Goal: Task Accomplishment & Management: Use online tool/utility

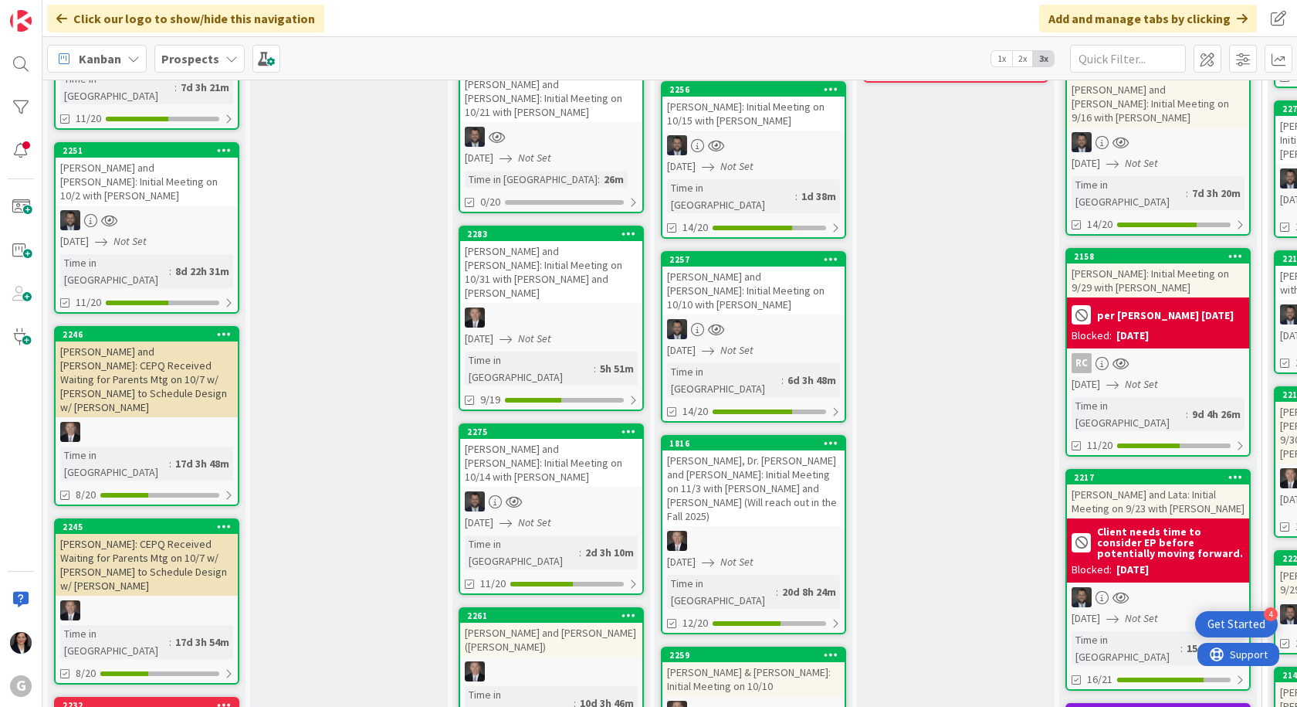
scroll to position [309, 0]
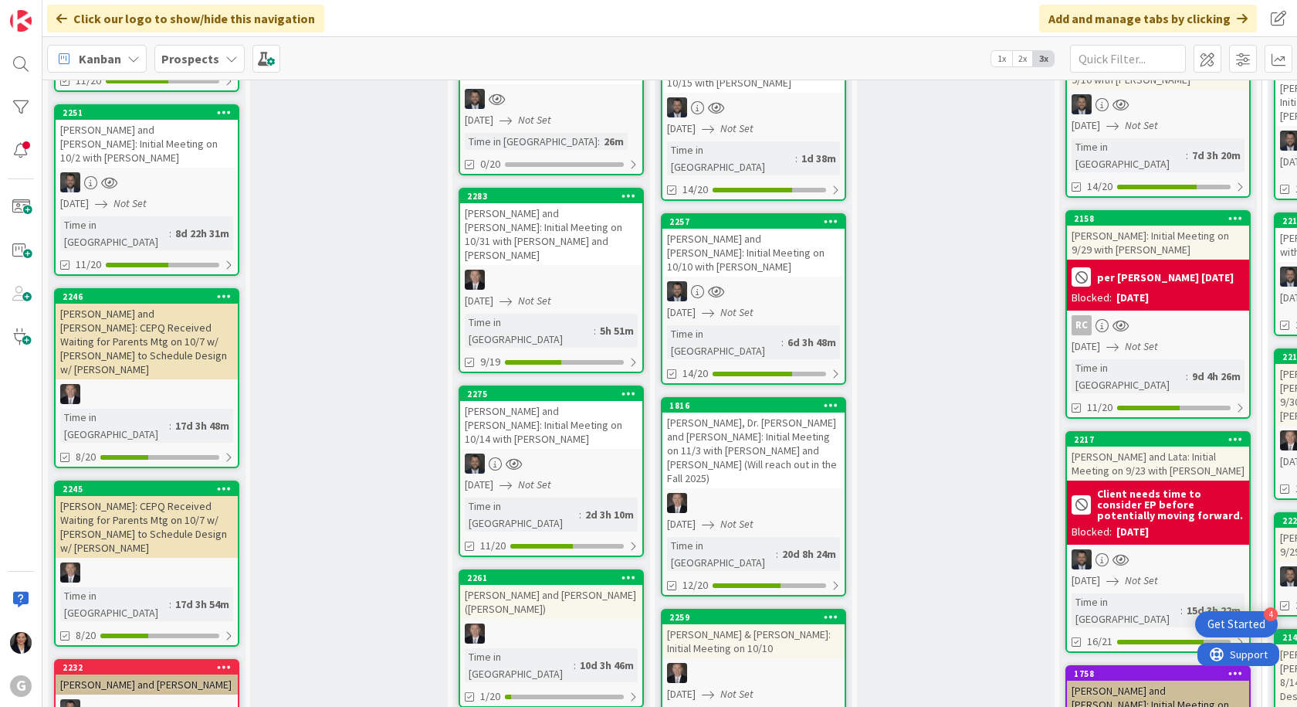
click at [524, 338] on div "2275 [PERSON_NAME] and [PERSON_NAME]: Initial Meeting on 10/14 with [PERSON_NAM…" at bounding box center [551, 470] width 185 height 171
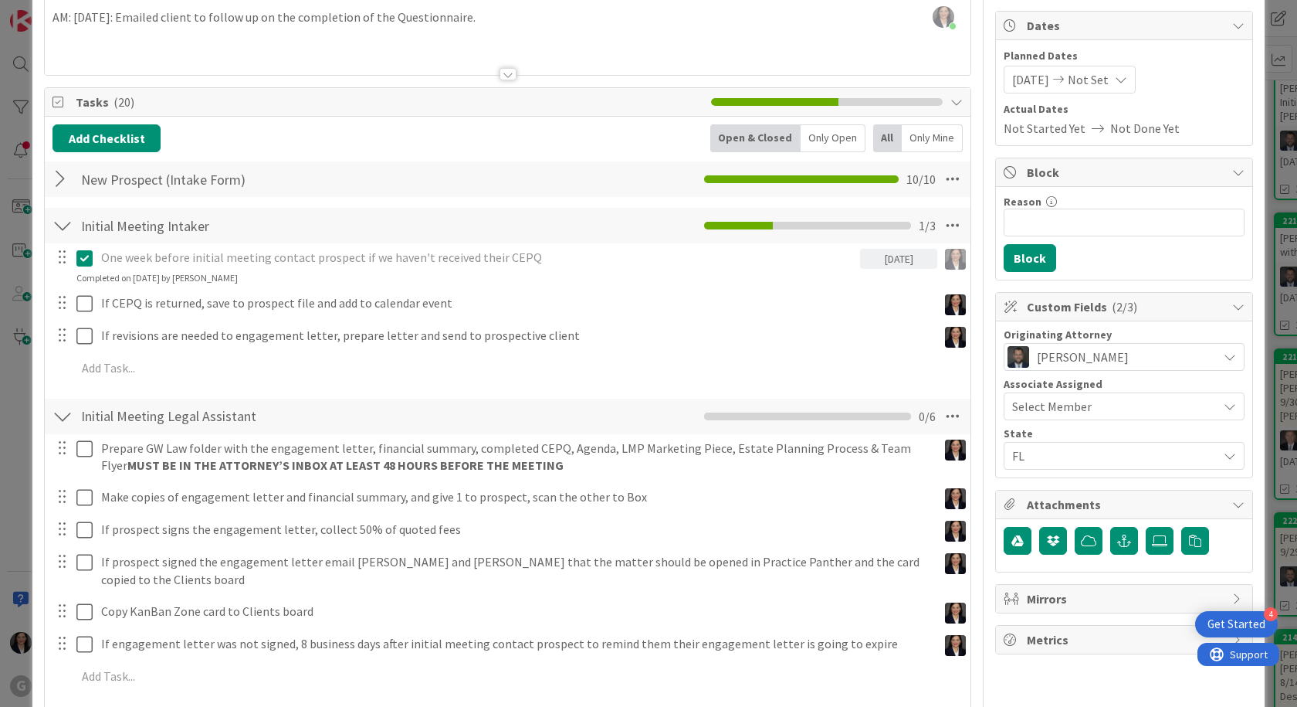
scroll to position [154, 0]
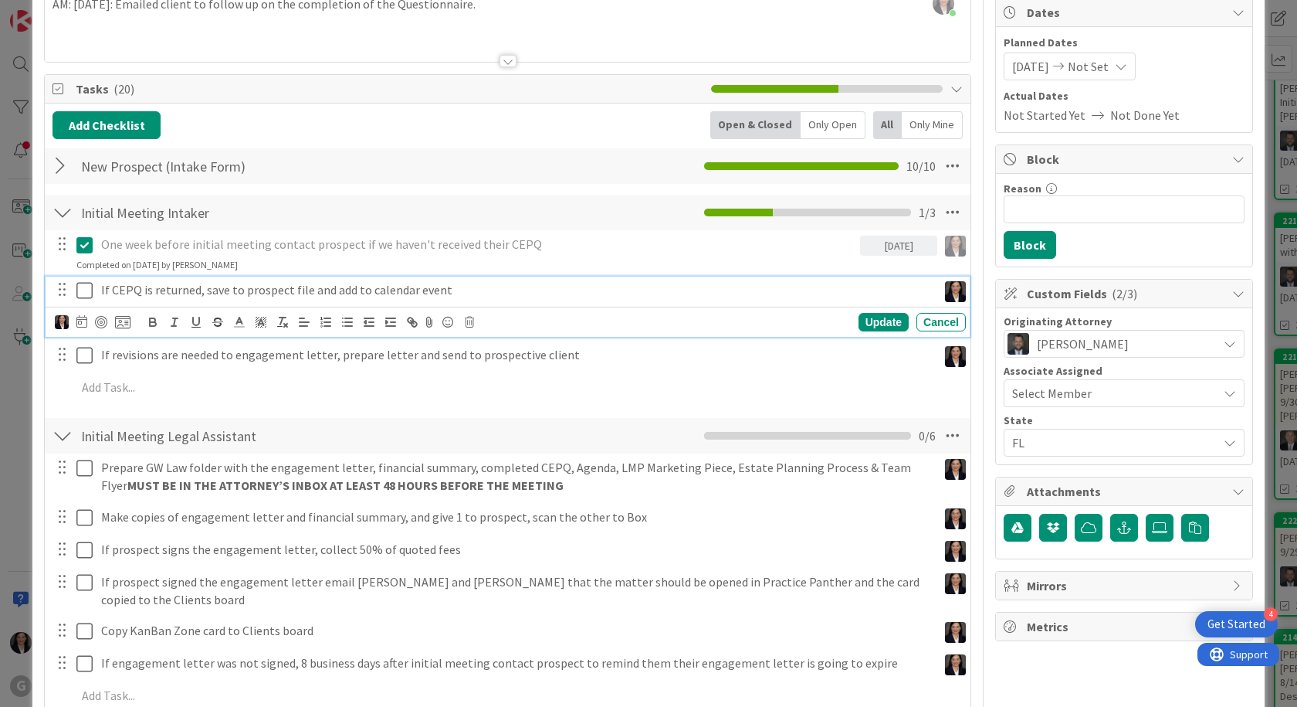
click at [86, 290] on icon at bounding box center [84, 290] width 16 height 19
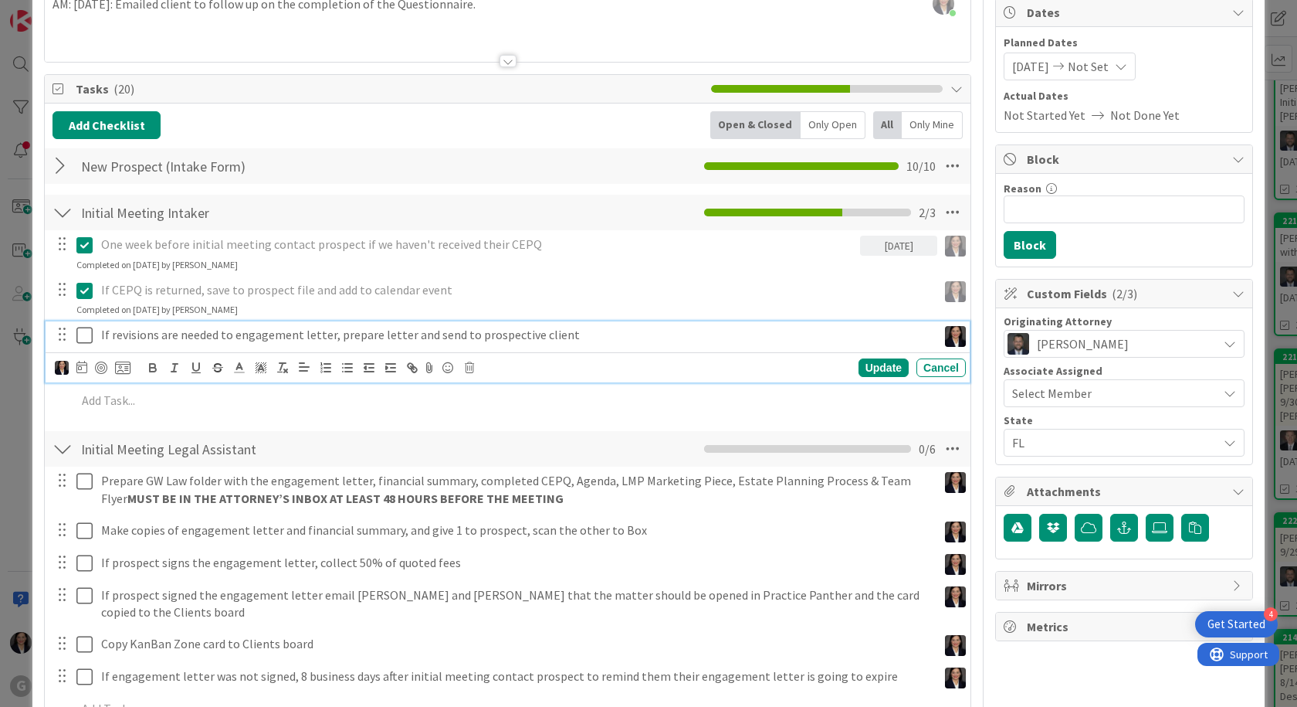
click at [86, 337] on icon at bounding box center [84, 335] width 16 height 19
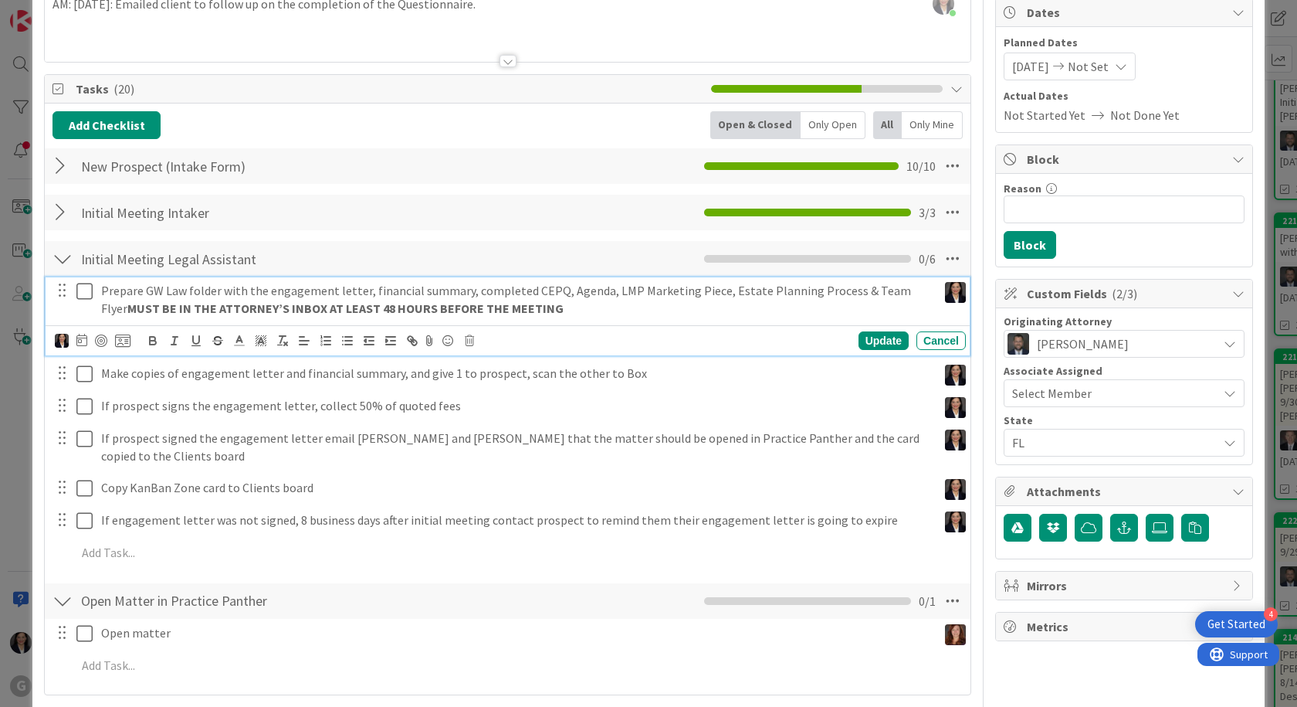
click at [85, 298] on icon at bounding box center [84, 291] width 16 height 19
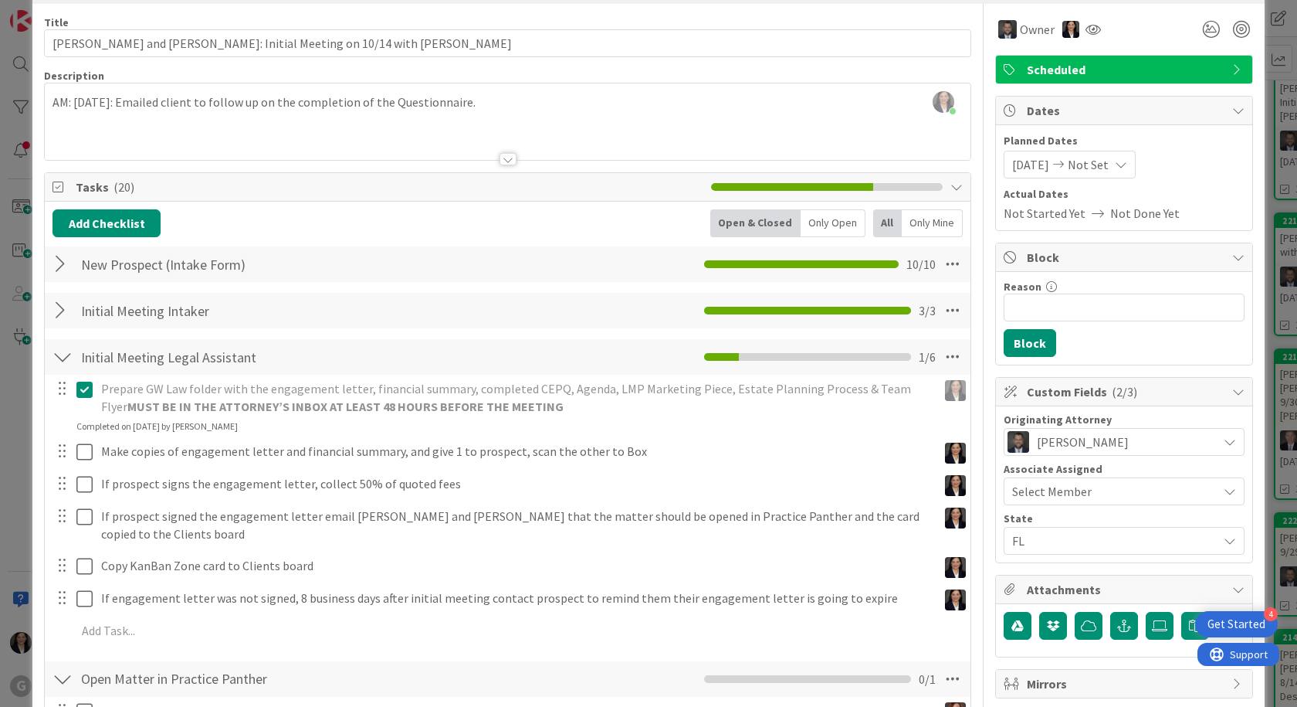
scroll to position [0, 0]
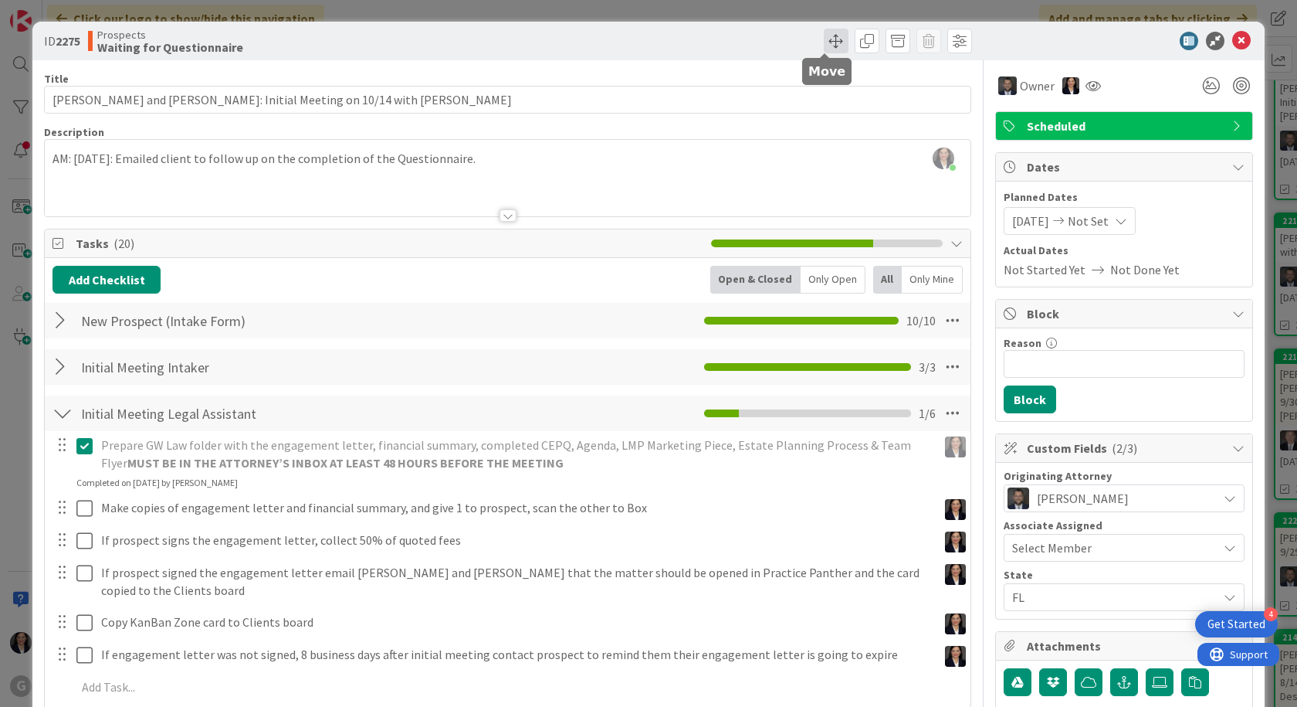
click at [649, 40] on span at bounding box center [836, 41] width 25 height 25
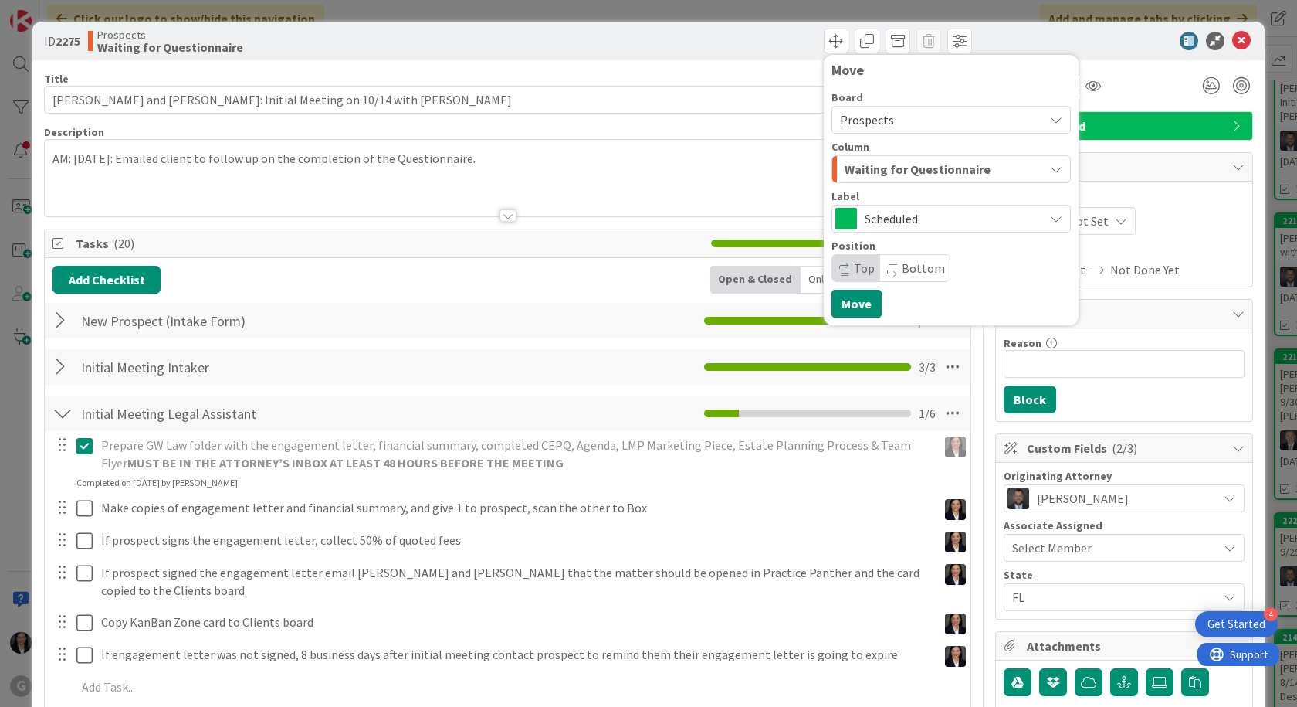
click at [649, 173] on span "Waiting for Questionnaire" at bounding box center [918, 169] width 146 height 20
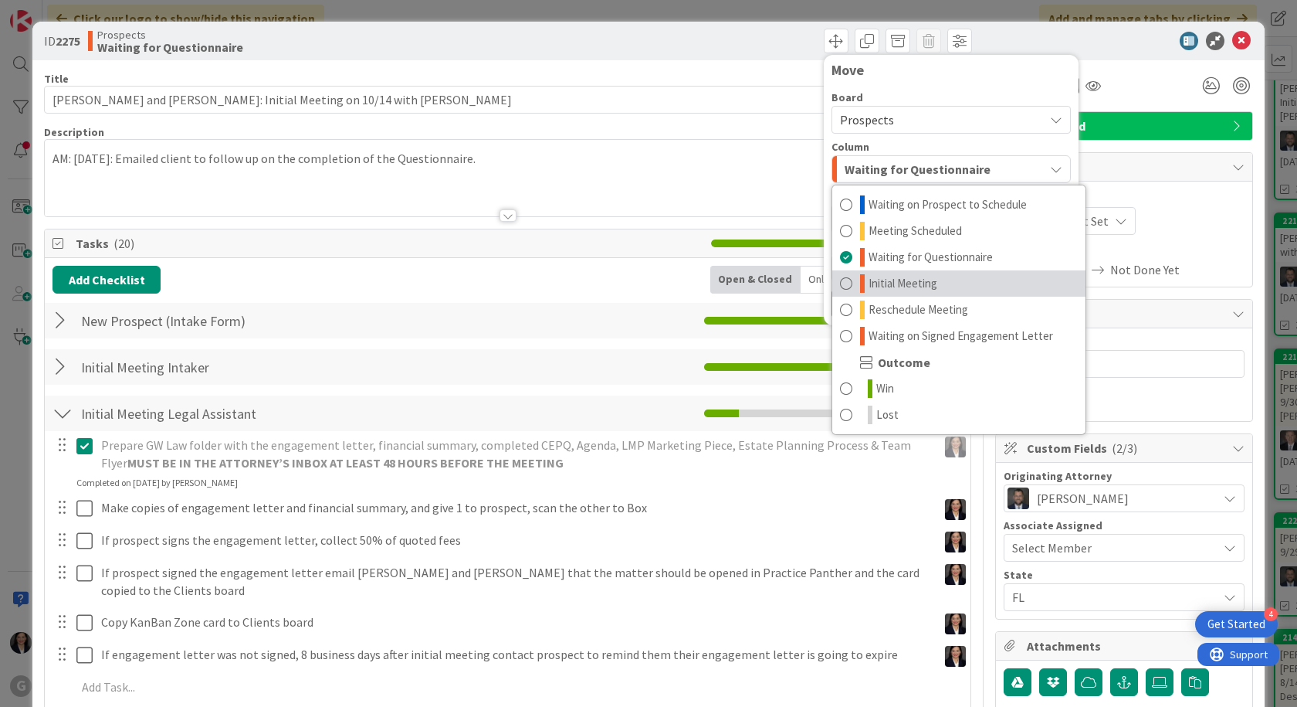
click at [649, 277] on span "Initial Meeting" at bounding box center [903, 283] width 69 height 19
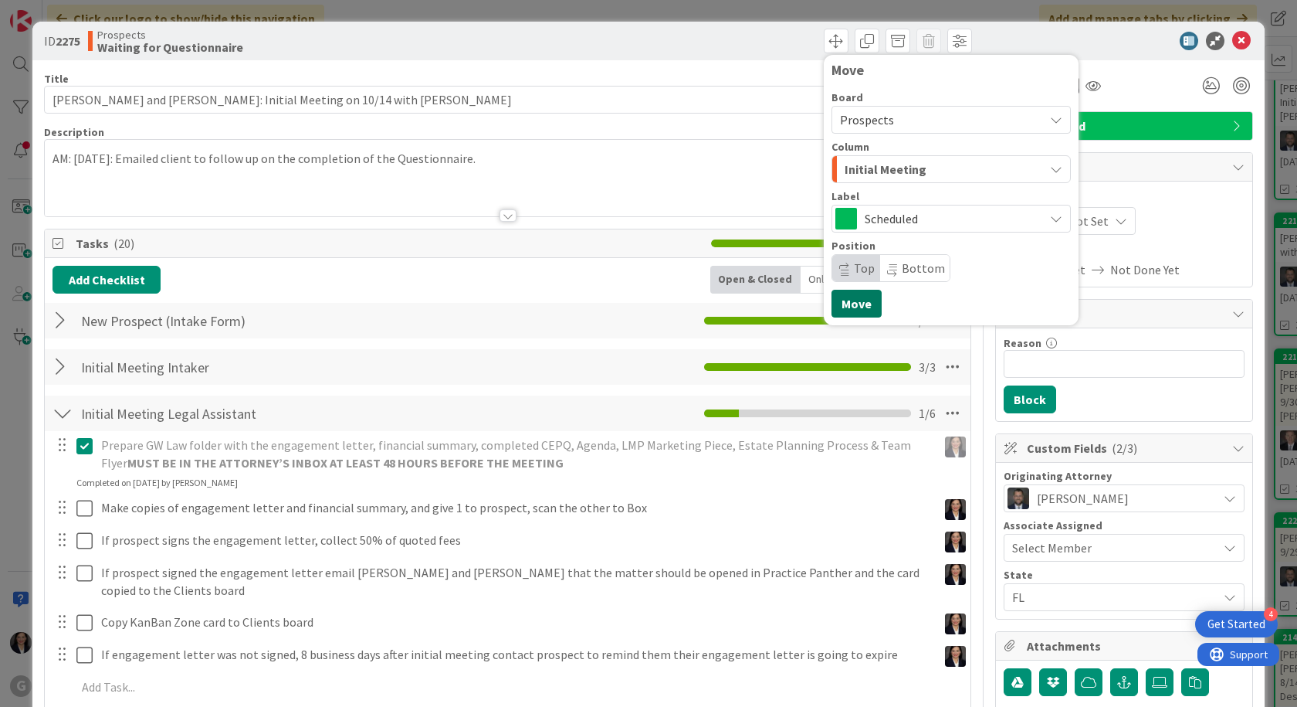
drag, startPoint x: 839, startPoint y: 317, endPoint x: 836, endPoint y: 307, distance: 11.1
click at [649, 314] on div "Move Board Prospects Column Initial Meeting Waiting on Prospect to Schedule Mee…" at bounding box center [951, 190] width 255 height 270
click at [649, 296] on button "Move" at bounding box center [857, 304] width 50 height 28
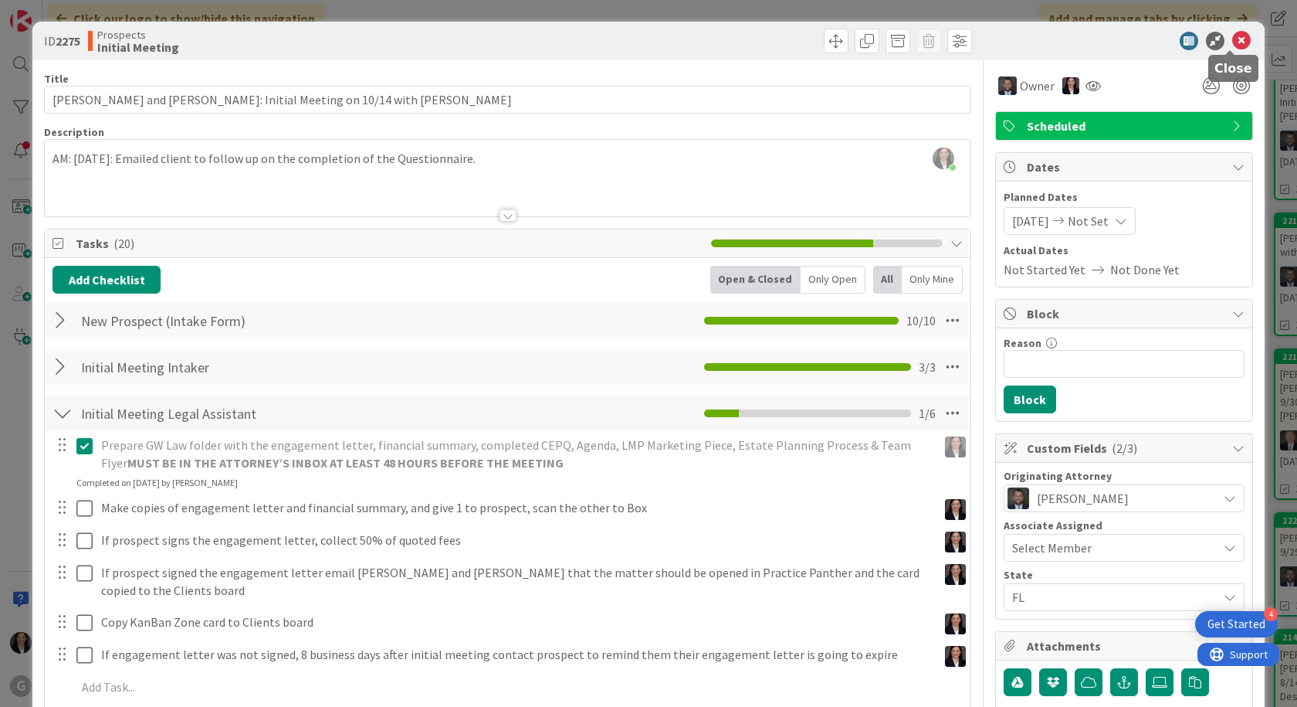
click at [649, 39] on icon at bounding box center [1241, 41] width 19 height 19
